Goal: Information Seeking & Learning: Learn about a topic

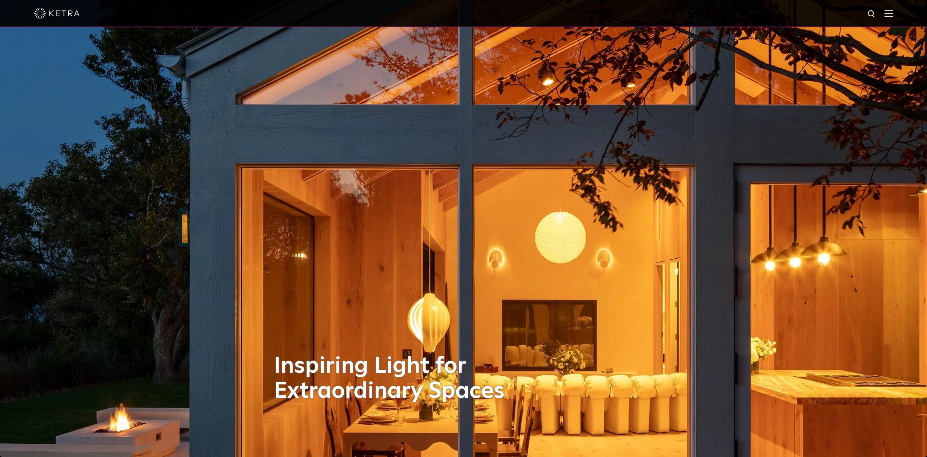
click at [887, 16] on img at bounding box center [889, 12] width 8 height 7
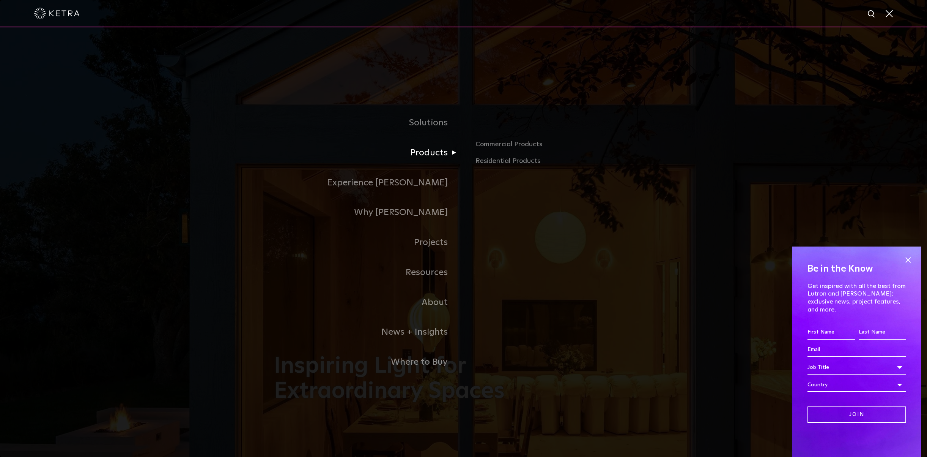
click at [431, 154] on link "Products" at bounding box center [369, 153] width 190 height 30
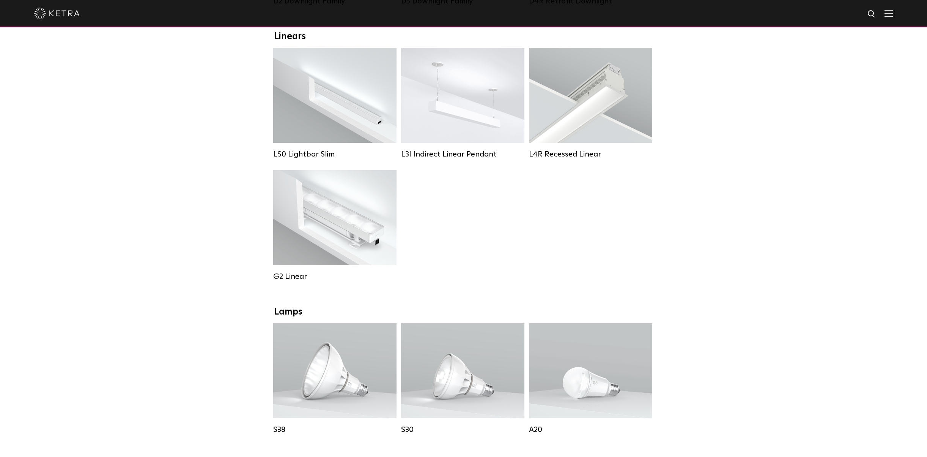
scroll to position [273, 0]
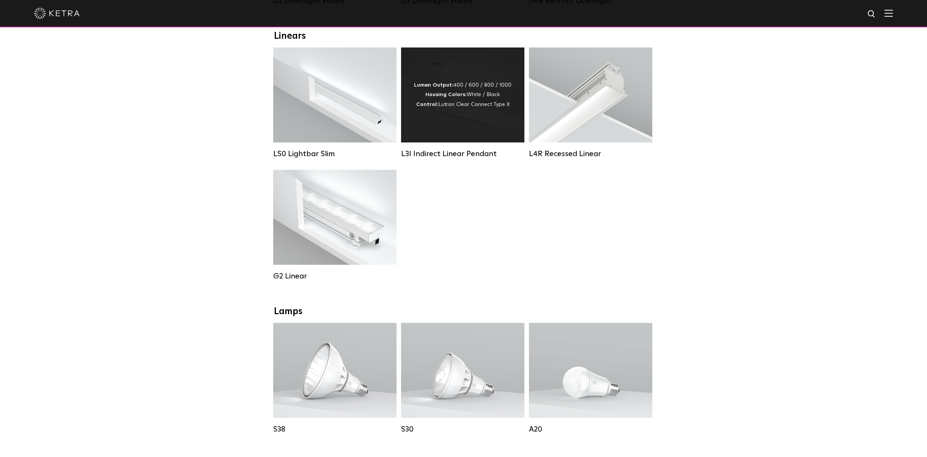
click at [439, 125] on div "Lumen Output: 400 / 600 / 800 / 1000 Housing Colors: White / Black Control: Lut…" at bounding box center [462, 94] width 123 height 95
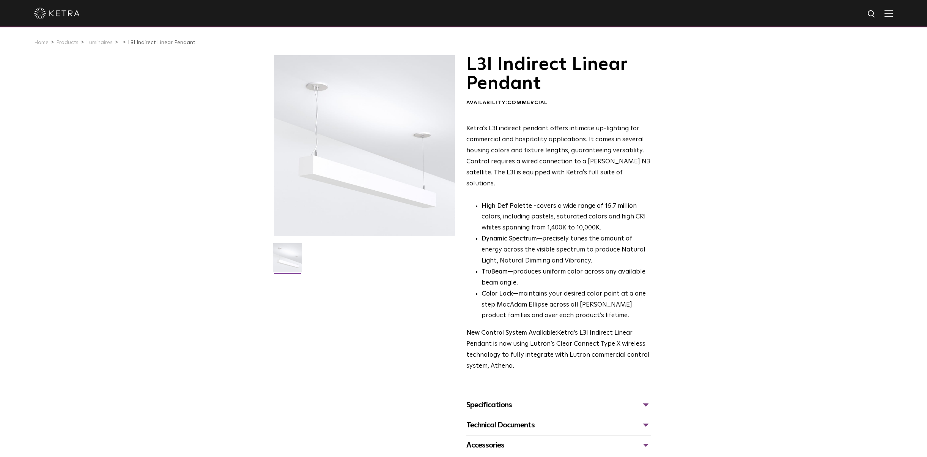
click at [590, 398] on div "Specifications" at bounding box center [558, 404] width 185 height 12
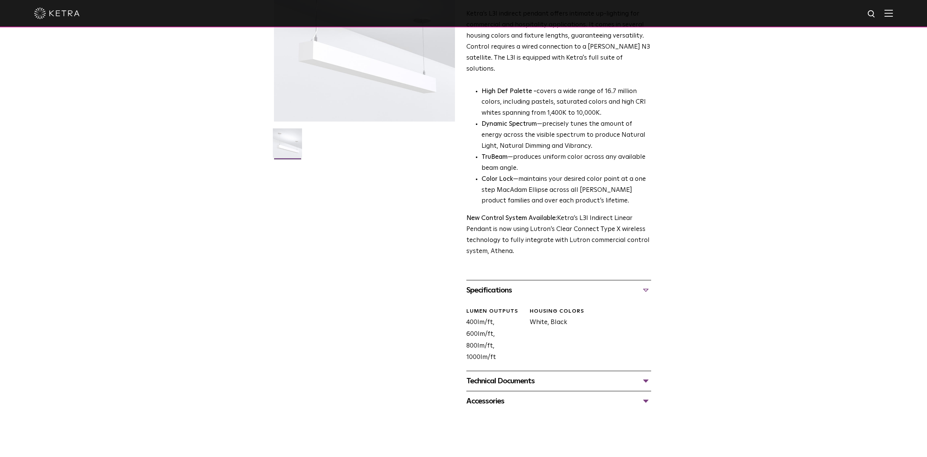
scroll to position [159, 0]
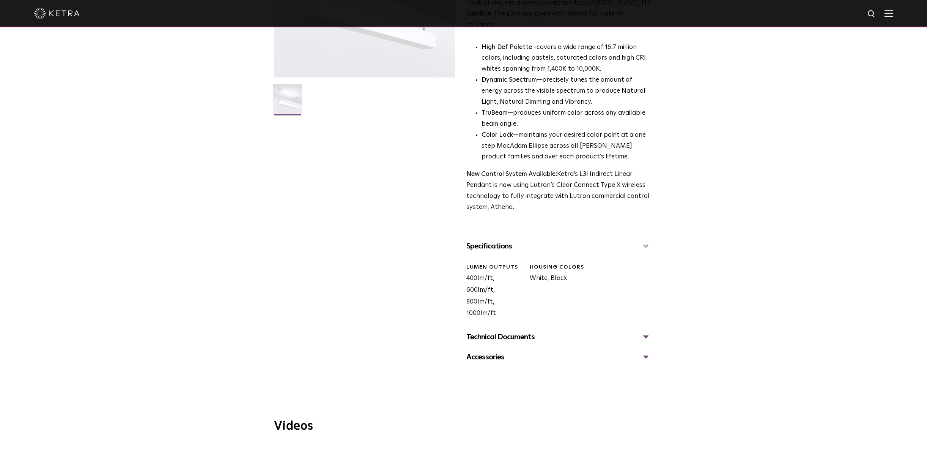
click at [507, 331] on div "Technical Documents" at bounding box center [558, 337] width 185 height 12
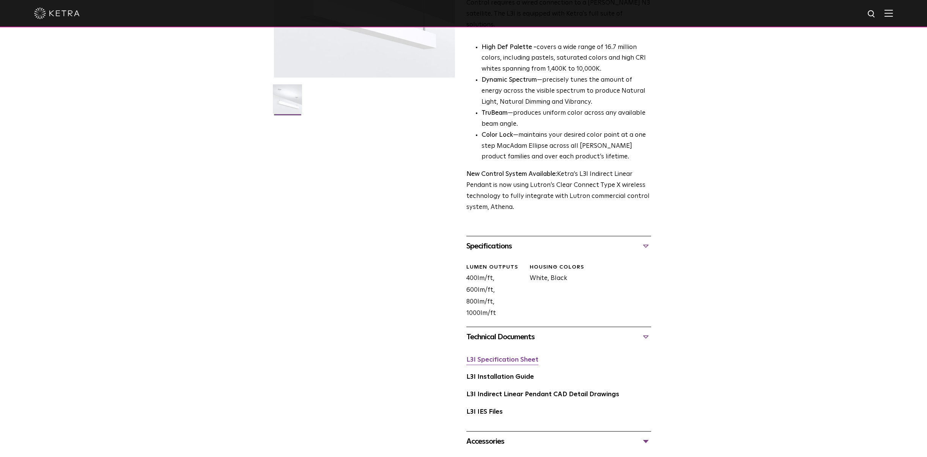
click at [505, 356] on link "L3I Specification Sheet" at bounding box center [502, 359] width 72 height 6
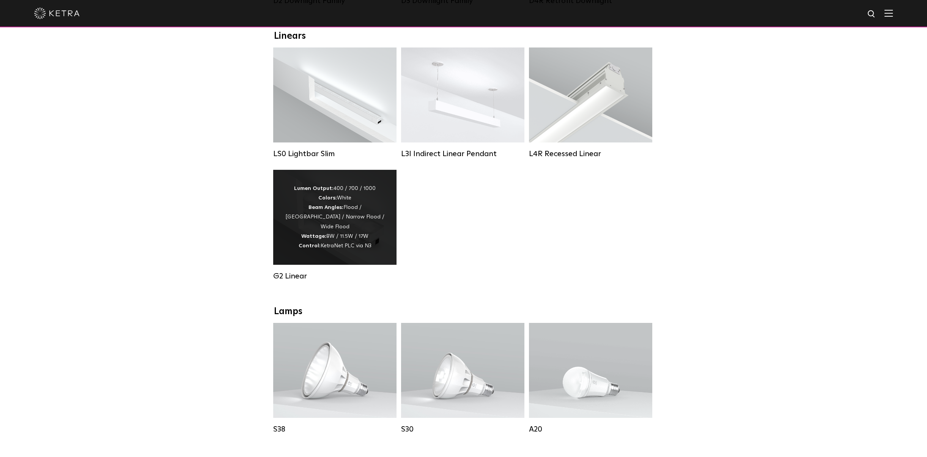
click at [321, 220] on div "Lumen Output: 400 / 700 / 1000 Colors: White Beam Angles: Flood / Graze / Narro…" at bounding box center [335, 217] width 101 height 67
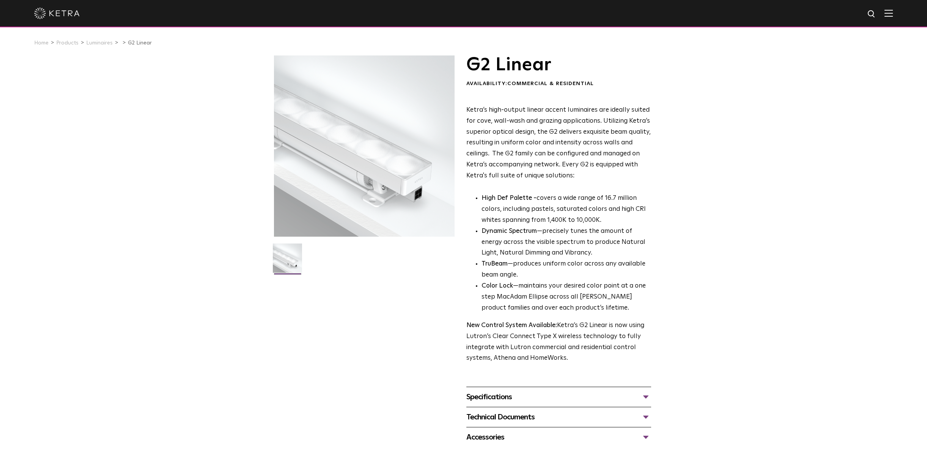
click at [532, 398] on div "Specifications" at bounding box center [558, 397] width 185 height 12
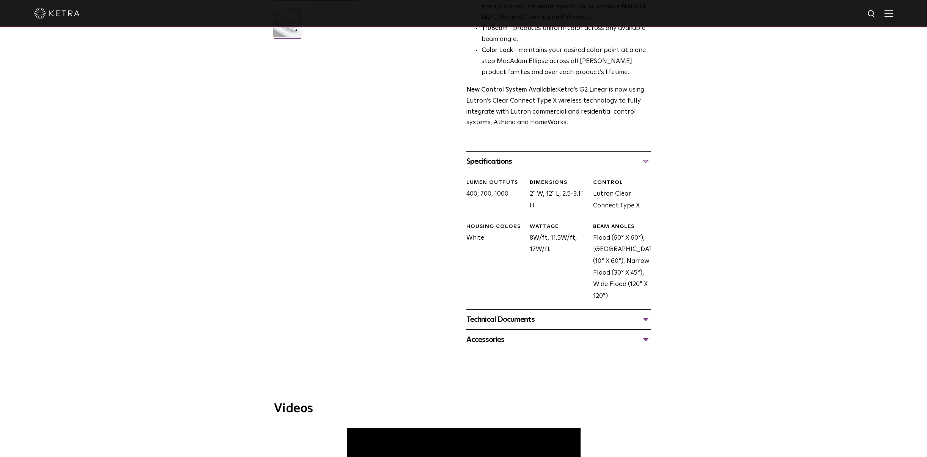
scroll to position [238, 0]
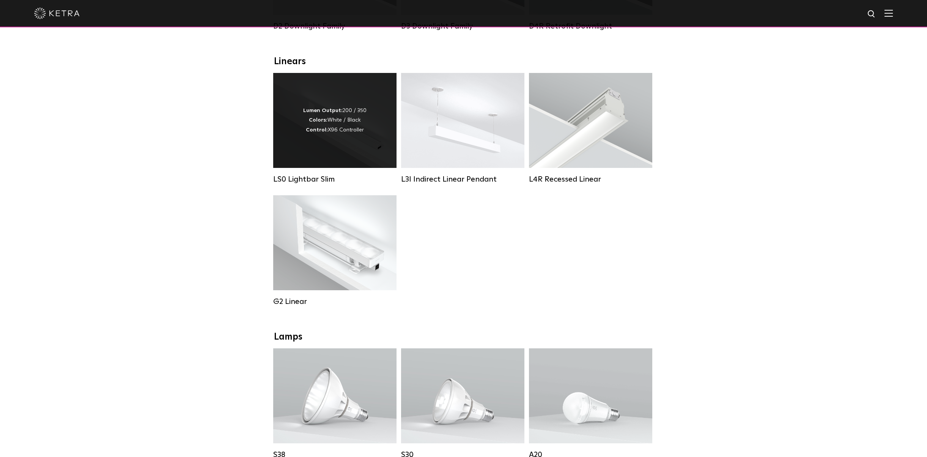
scroll to position [246, 0]
click at [342, 138] on div "Lumen Output: 200 / 350 Colors: White / Black Control: X96 Controller" at bounding box center [334, 121] width 123 height 95
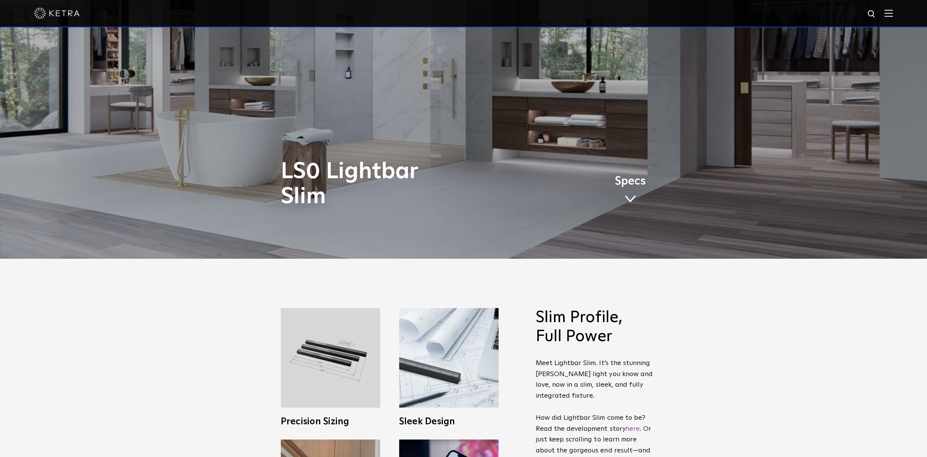
scroll to position [201, 0]
